Goal: Navigation & Orientation: Understand site structure

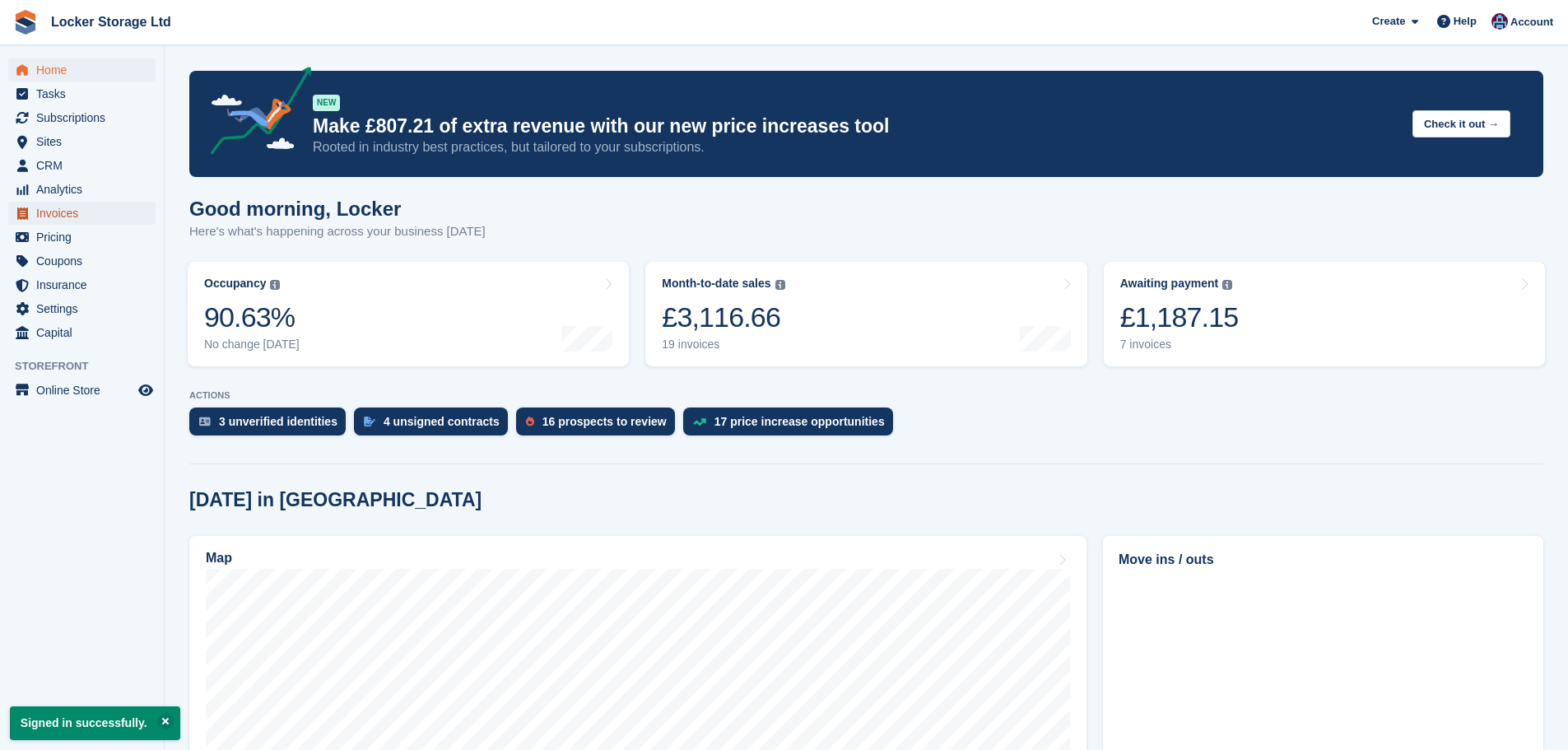
click at [63, 218] on span "Invoices" at bounding box center [85, 213] width 99 height 23
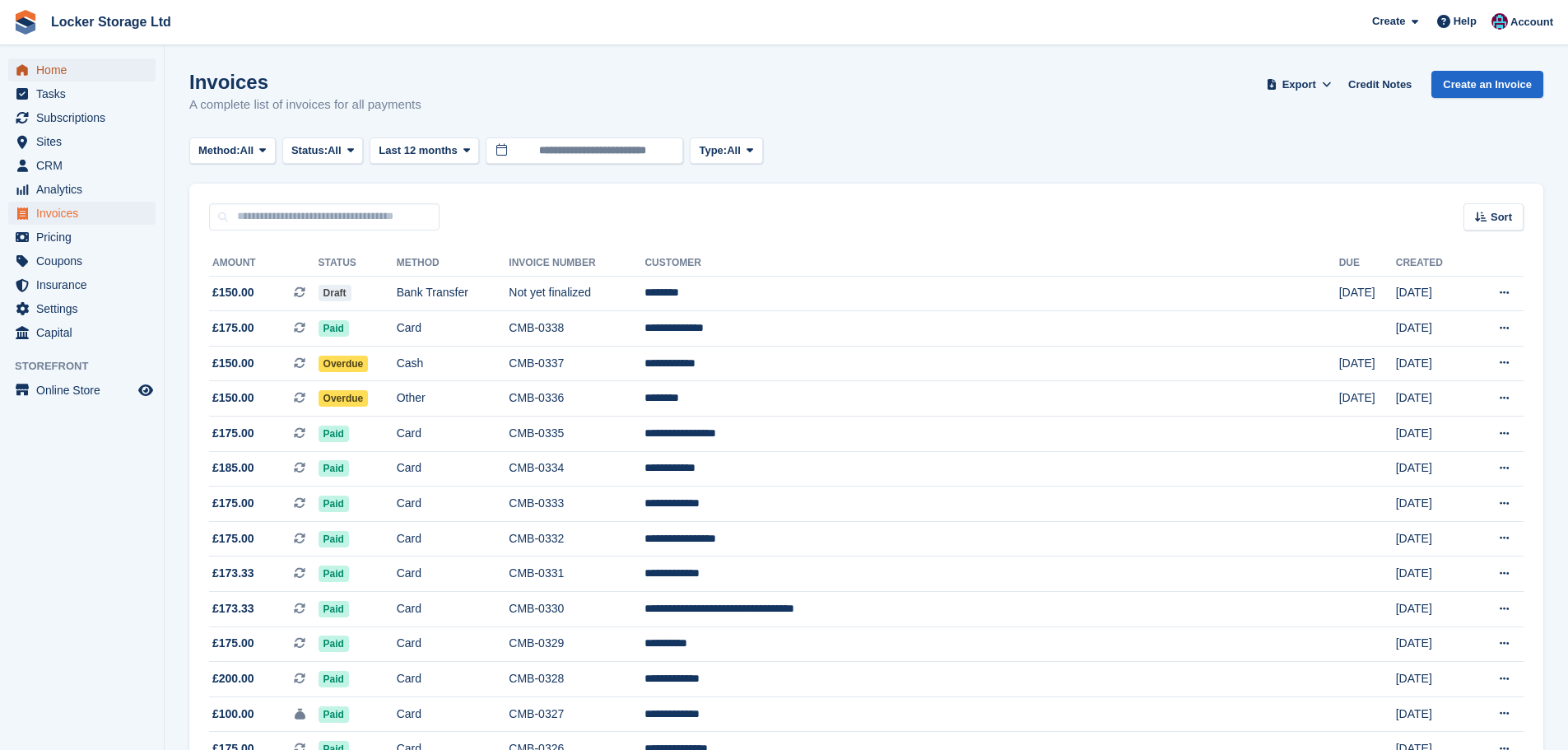
click at [103, 74] on span "Home" at bounding box center [85, 70] width 99 height 23
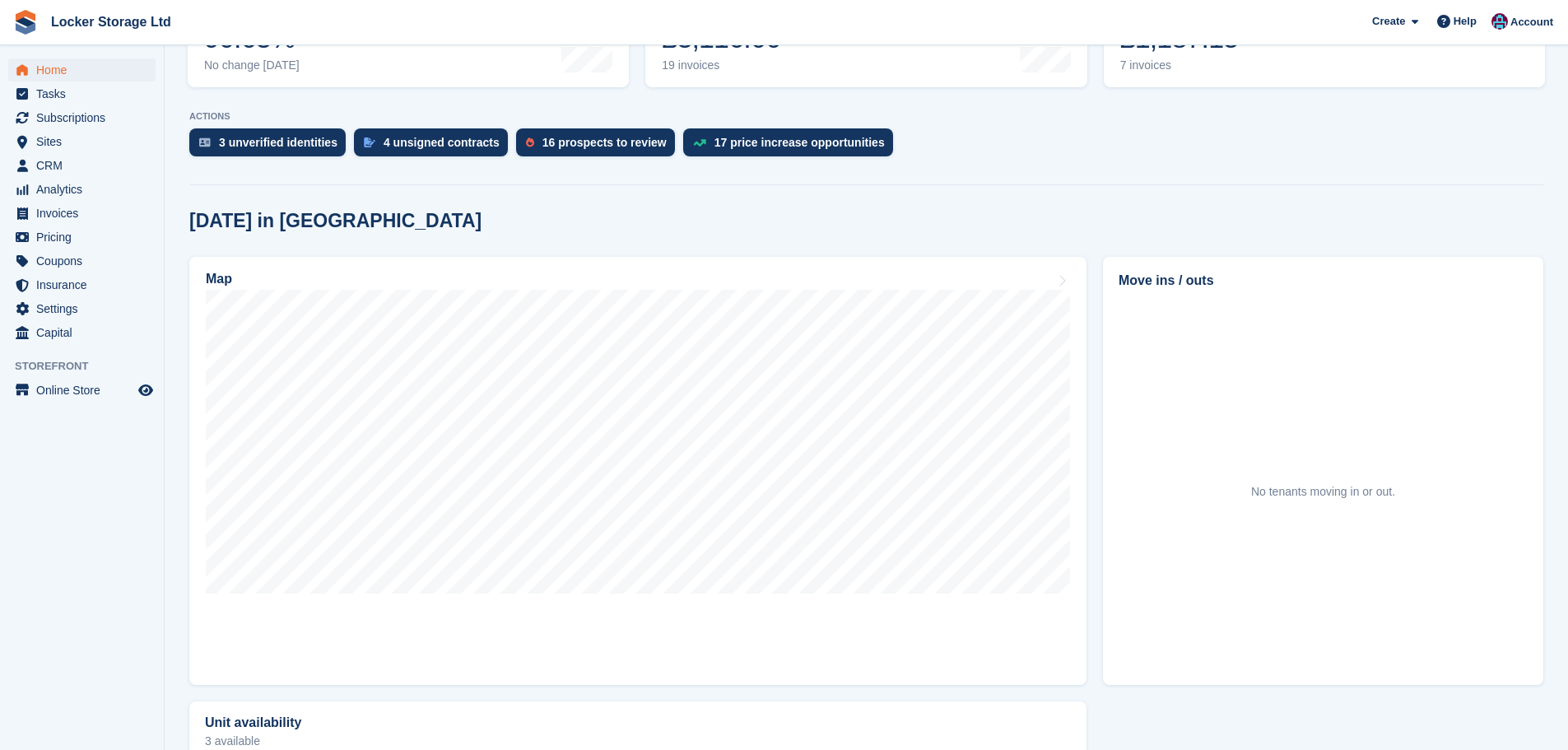
scroll to position [329, 0]
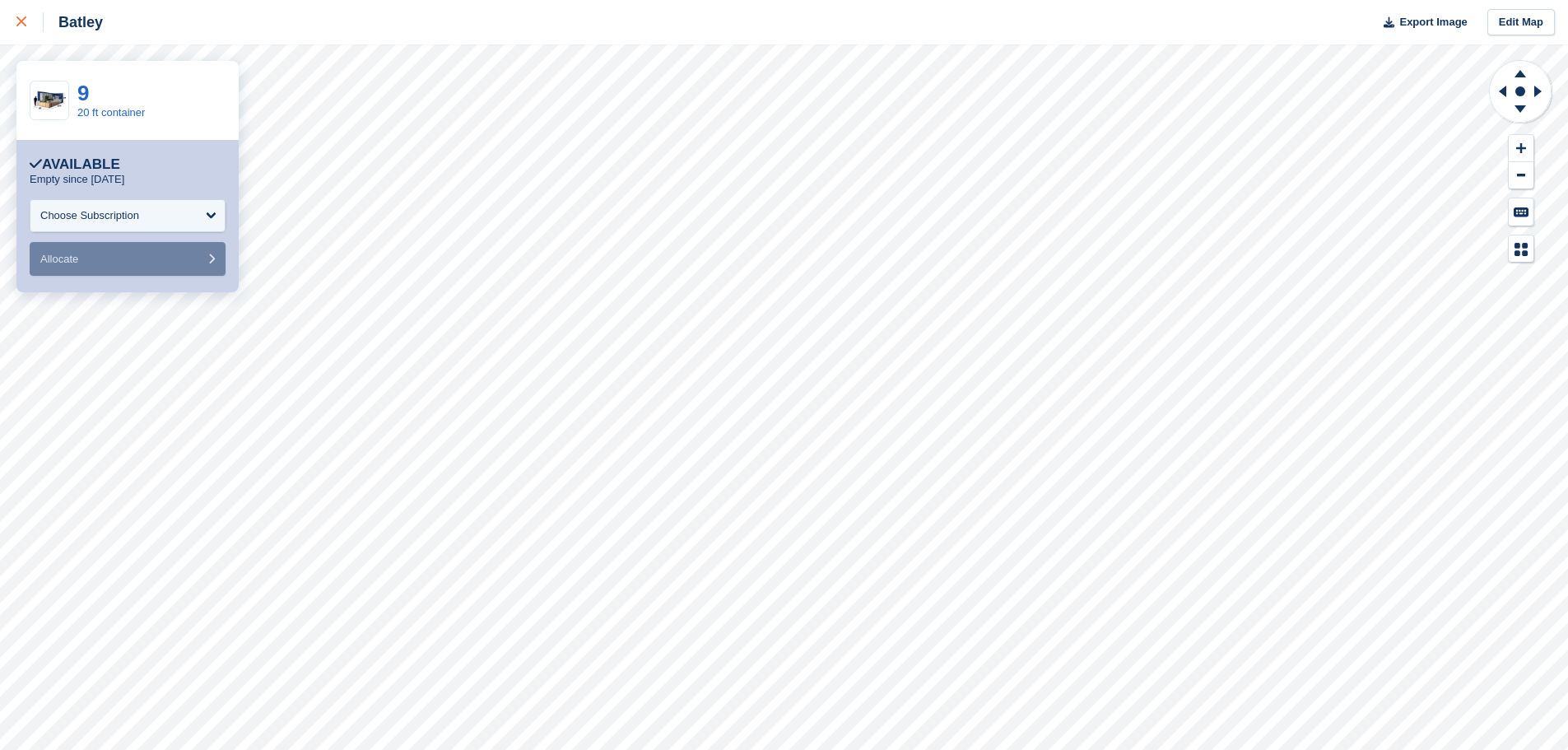
click at [27, 28] on div at bounding box center [30, 22] width 27 height 20
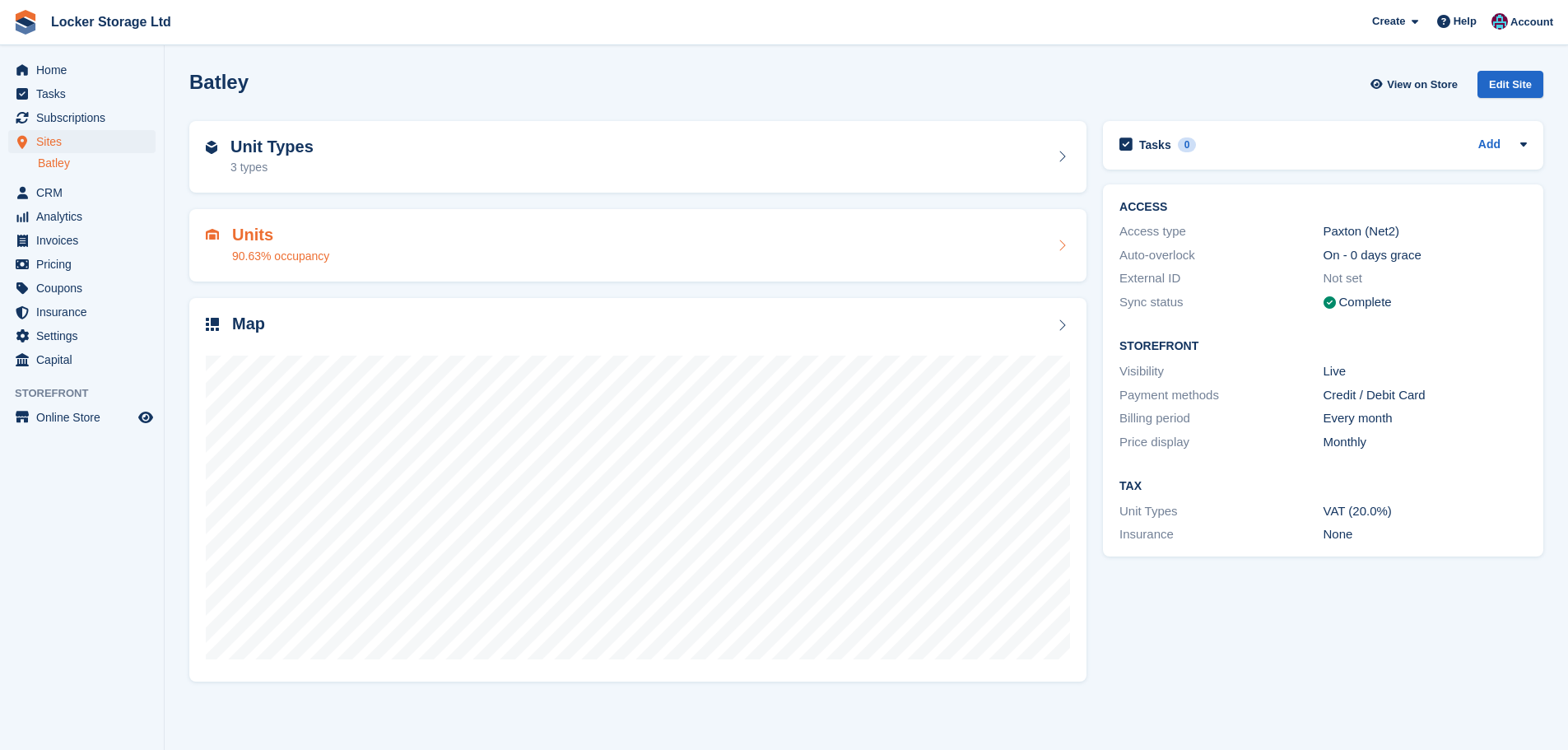
click at [974, 226] on div "Units 90.63% occupancy" at bounding box center [638, 246] width 864 height 40
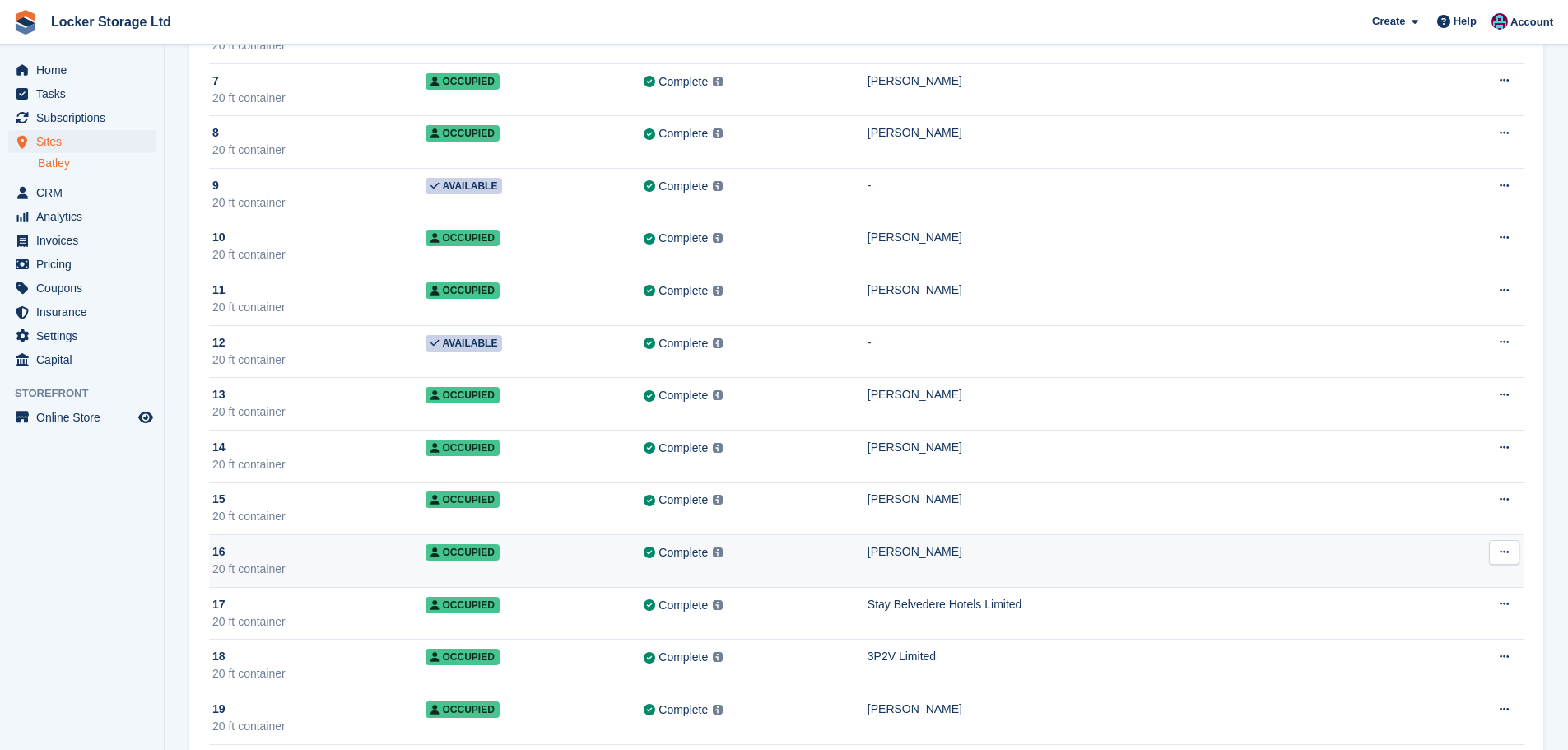
scroll to position [275, 0]
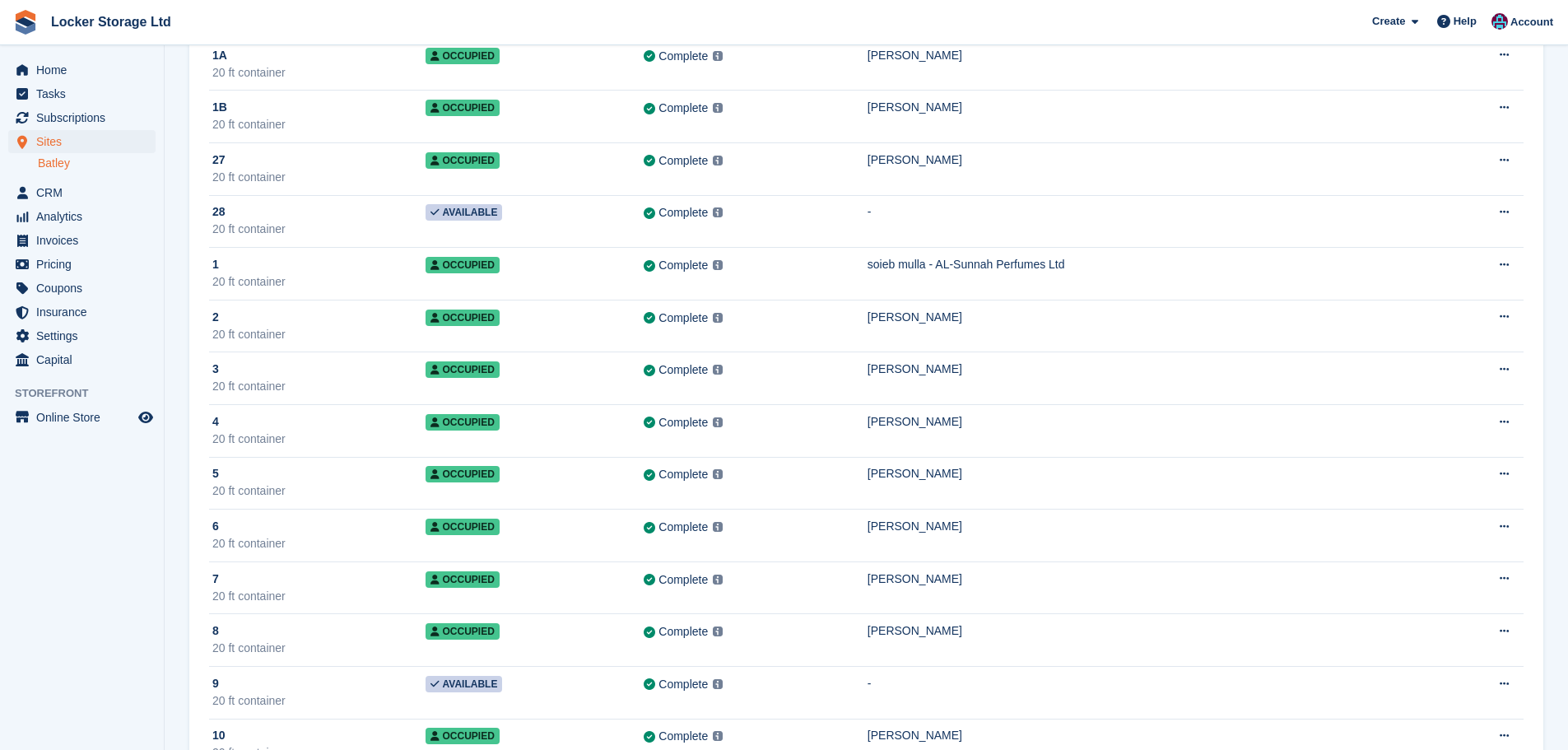
drag, startPoint x: 1237, startPoint y: 514, endPoint x: 1229, endPoint y: 442, distance: 72.4
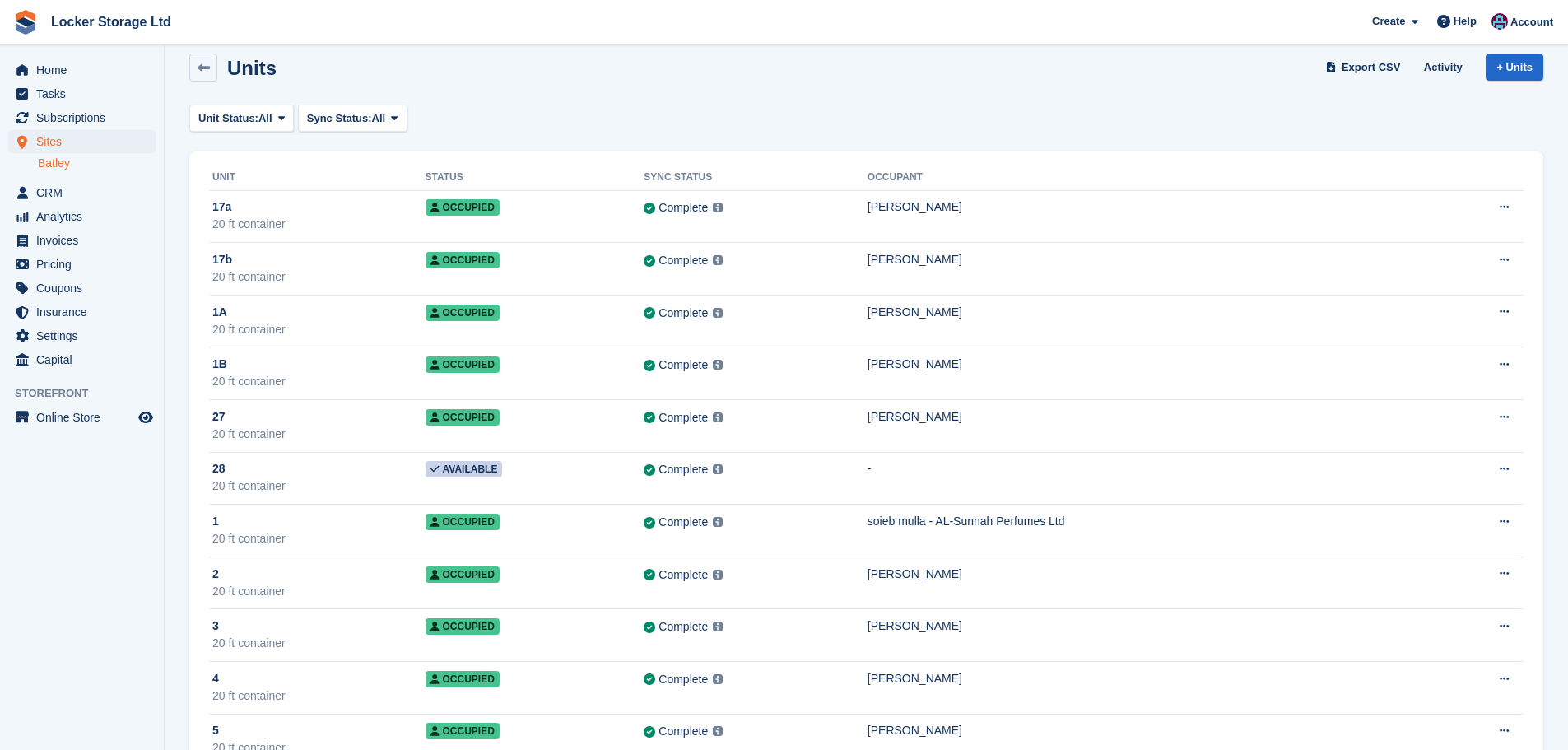
scroll to position [0, 0]
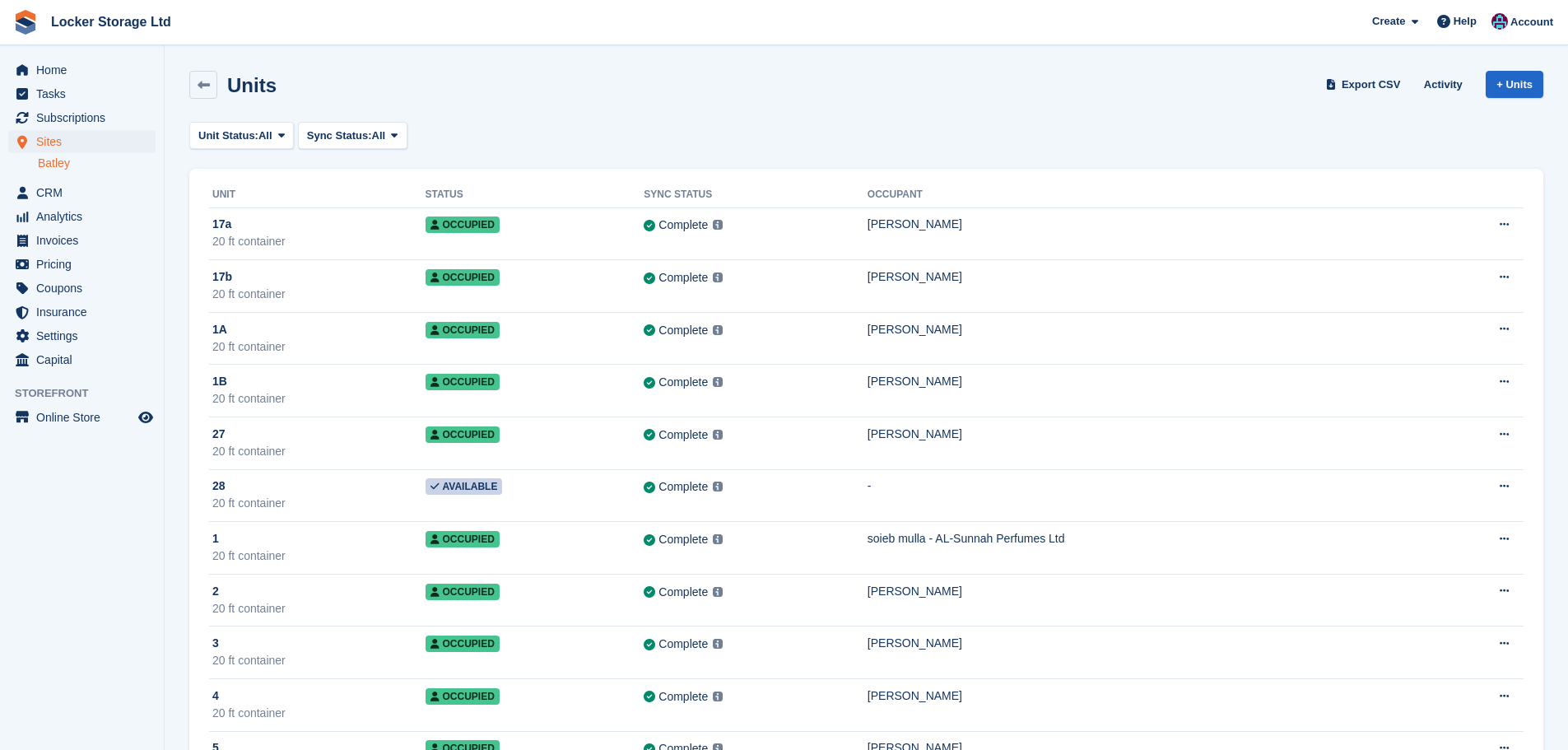
click at [89, 56] on div "Home Tasks Subscriptions Subscriptions Subscriptions Contracts Price increases …" at bounding box center [82, 212] width 164 height 320
click at [89, 65] on span "Home" at bounding box center [85, 70] width 99 height 23
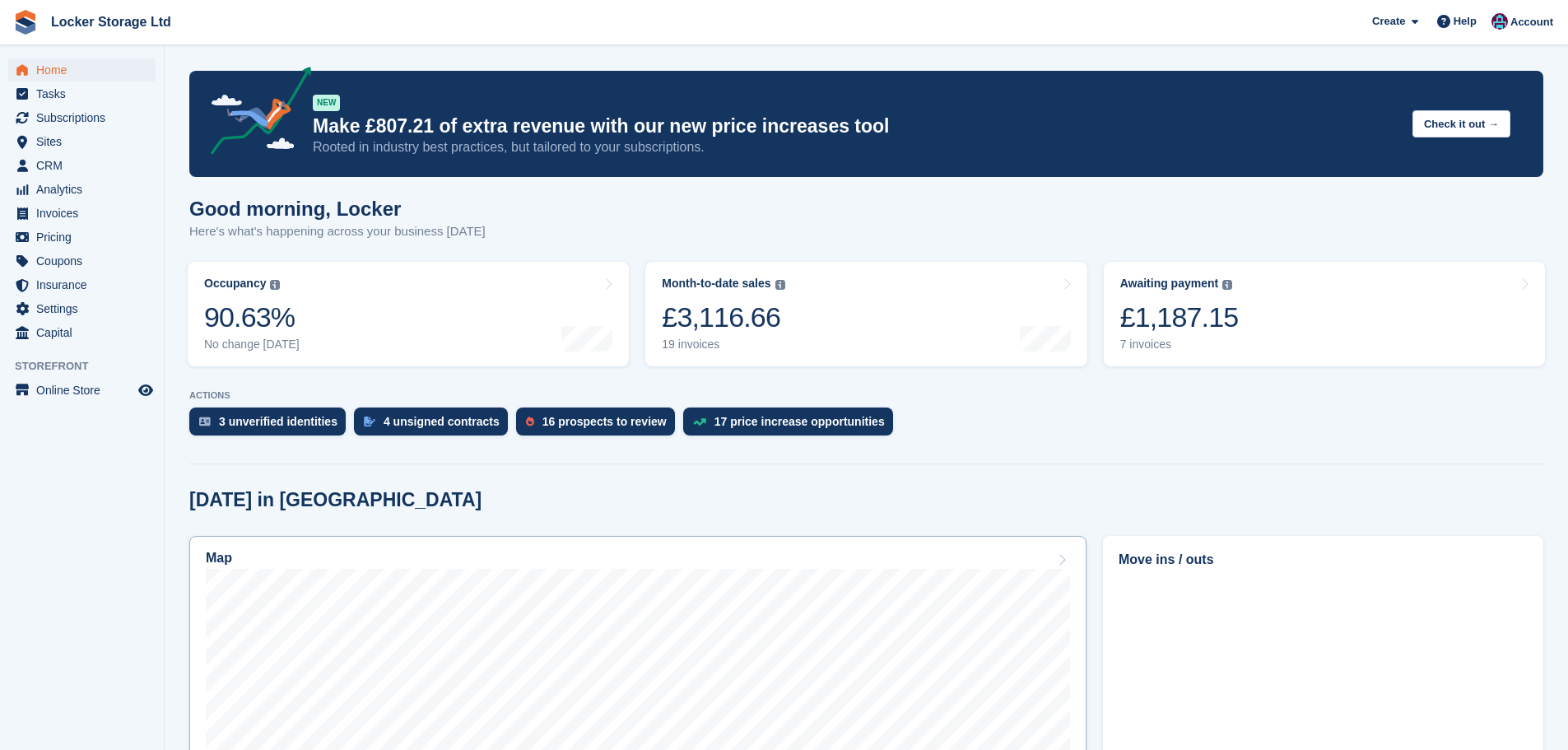
scroll to position [247, 0]
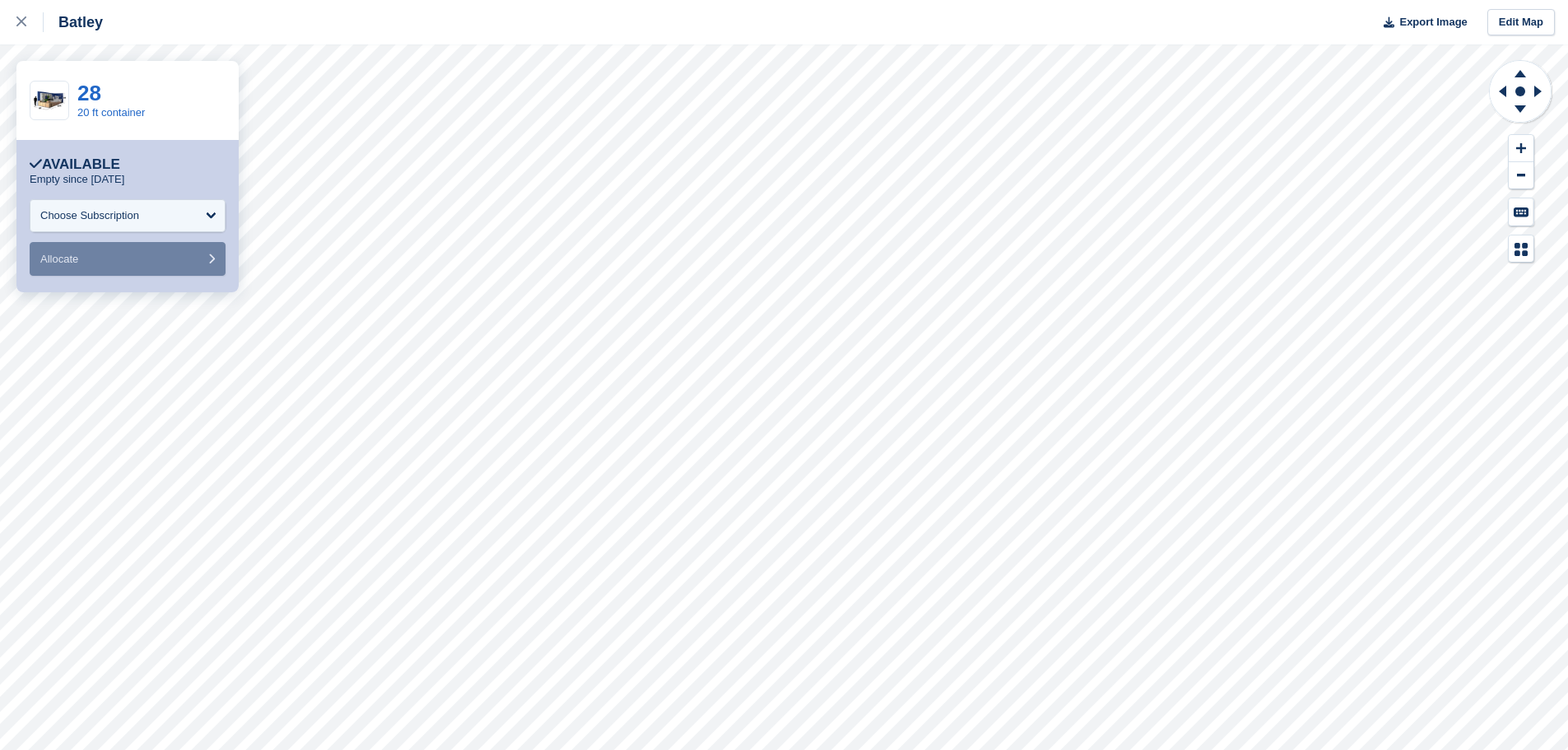
click at [46, 28] on div "Batley" at bounding box center [73, 22] width 59 height 20
click at [30, 27] on div at bounding box center [30, 22] width 27 height 20
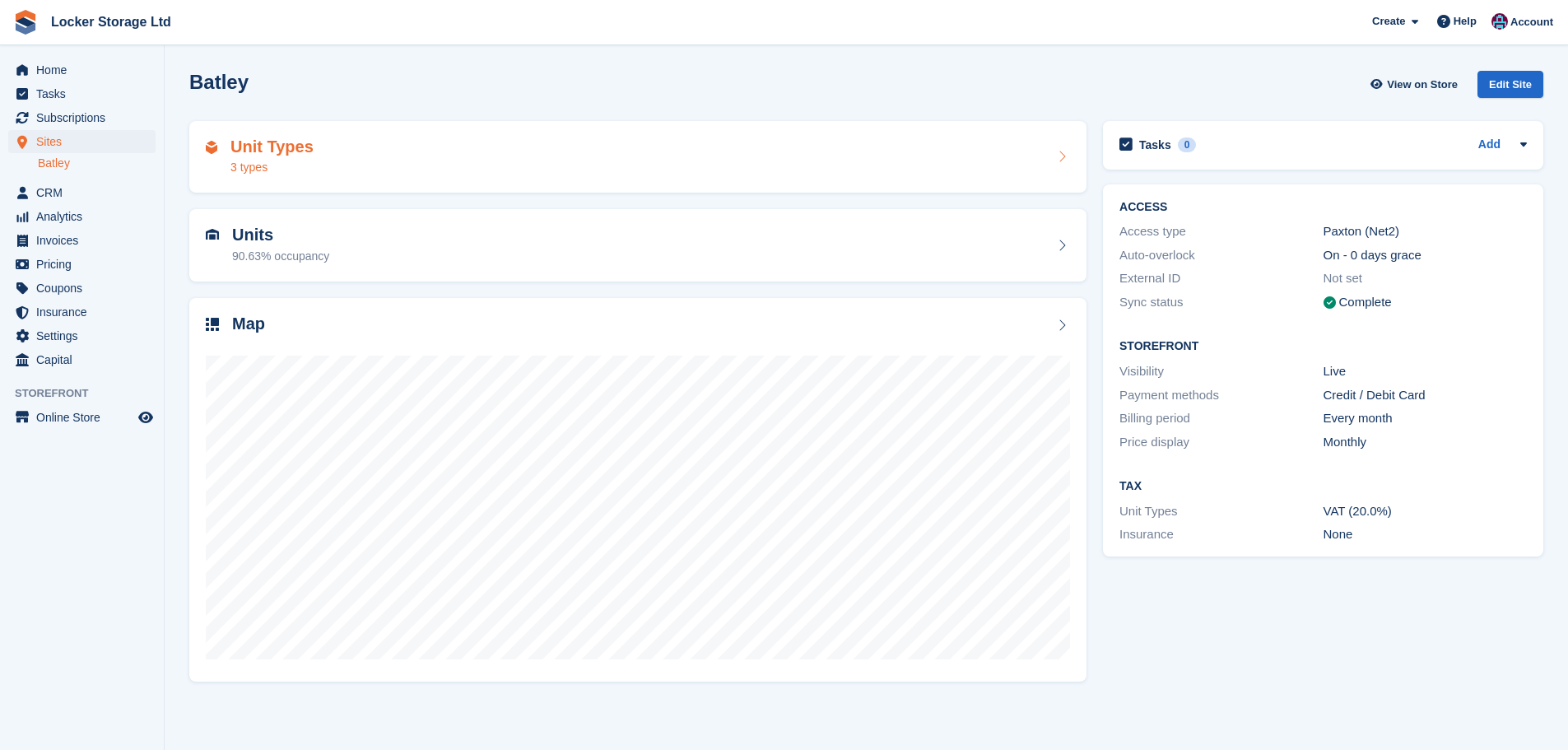
click at [1048, 151] on div "Unit Types 3 types" at bounding box center [638, 158] width 864 height 40
